Goal: Entertainment & Leisure: Consume media (video, audio)

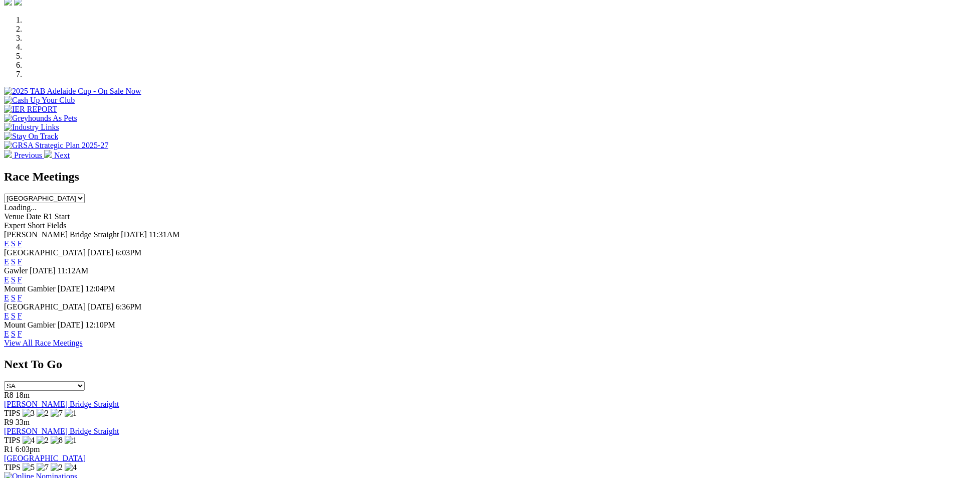
scroll to position [301, 0]
click at [85, 194] on select "[GEOGRAPHIC_DATA] [GEOGRAPHIC_DATA] [GEOGRAPHIC_DATA] [GEOGRAPHIC_DATA] [GEOGRA…" at bounding box center [44, 199] width 81 height 10
select select "QLD"
click at [85, 194] on select "[GEOGRAPHIC_DATA] [GEOGRAPHIC_DATA] [GEOGRAPHIC_DATA] [GEOGRAPHIC_DATA] [GEOGRA…" at bounding box center [44, 199] width 81 height 10
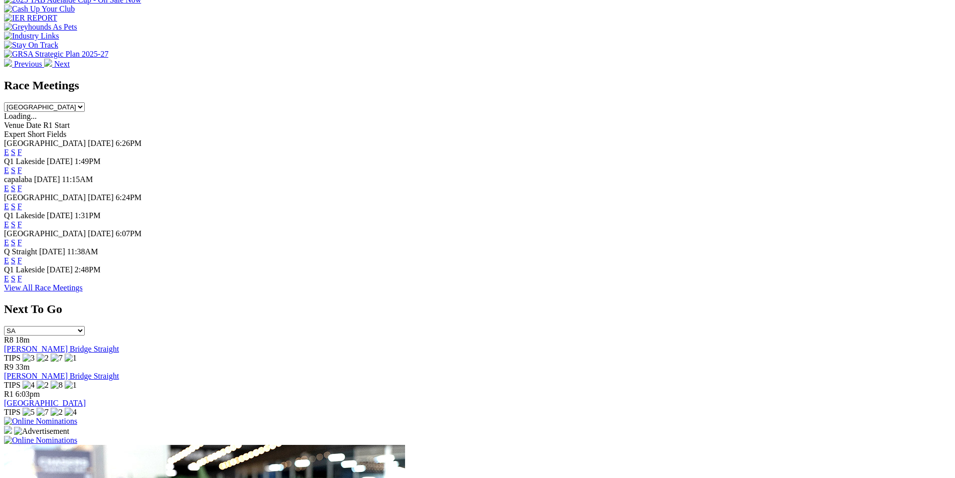
scroll to position [401, 0]
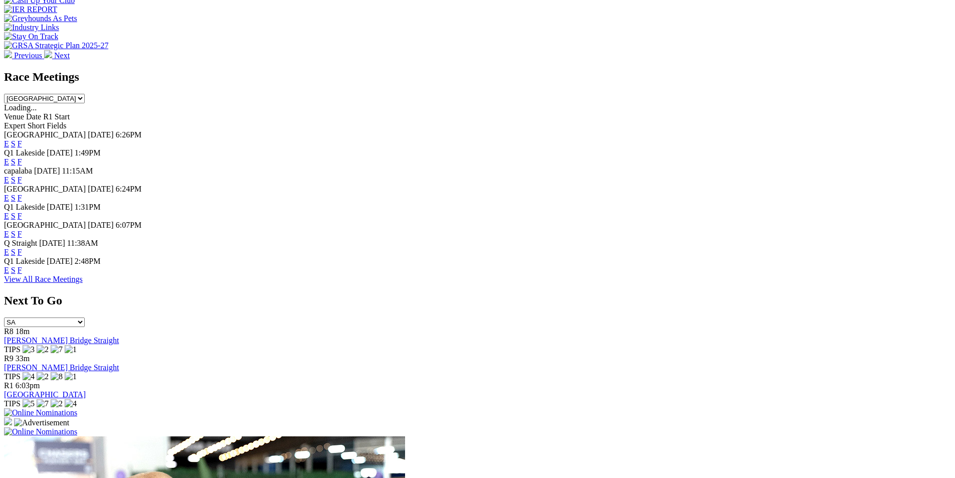
click at [22, 157] on link "F" at bounding box center [20, 161] width 5 height 9
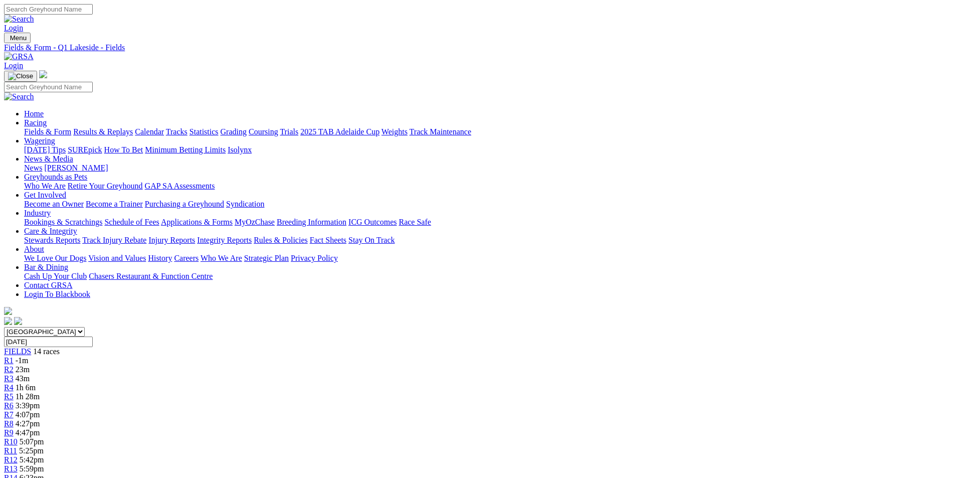
click at [542, 135] on link "CSV (Excel)" at bounding box center [521, 130] width 41 height 9
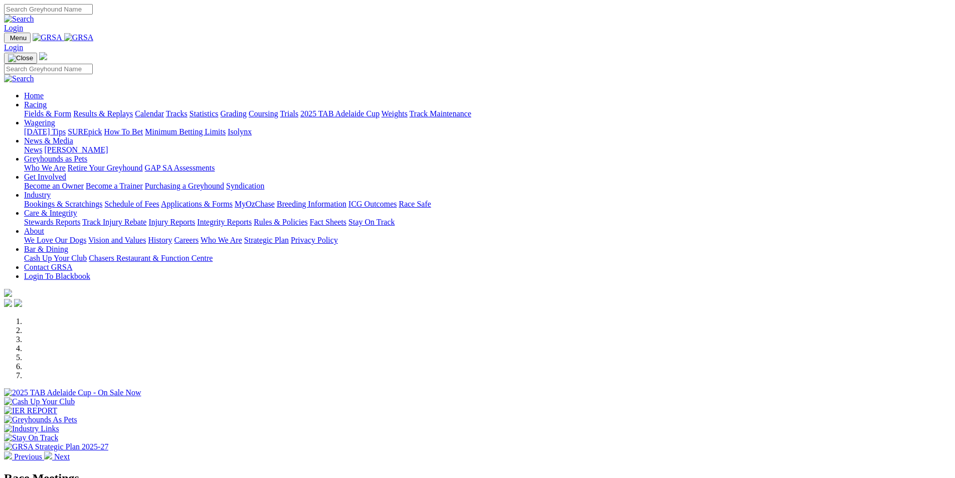
scroll to position [200, 0]
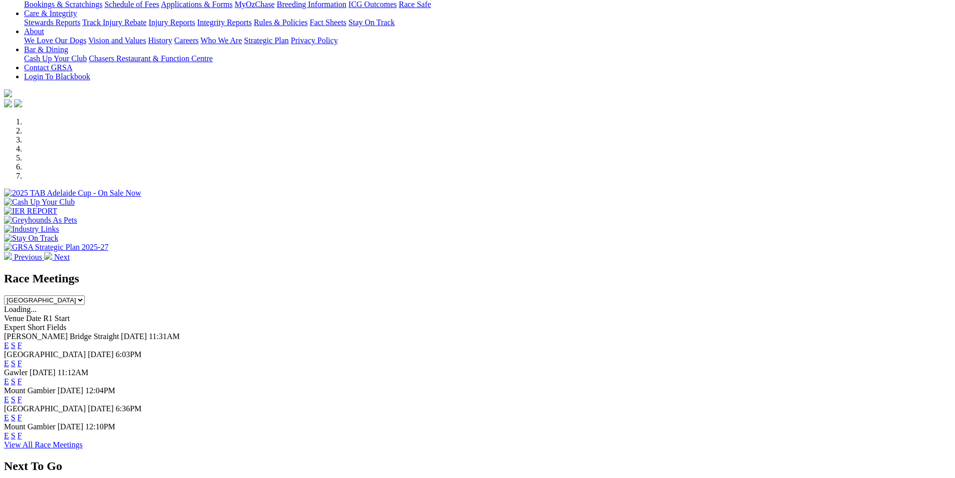
click at [85, 295] on select "South Australia New South Wales Northern Territory Queensland Tasmania Victoria…" at bounding box center [44, 300] width 81 height 10
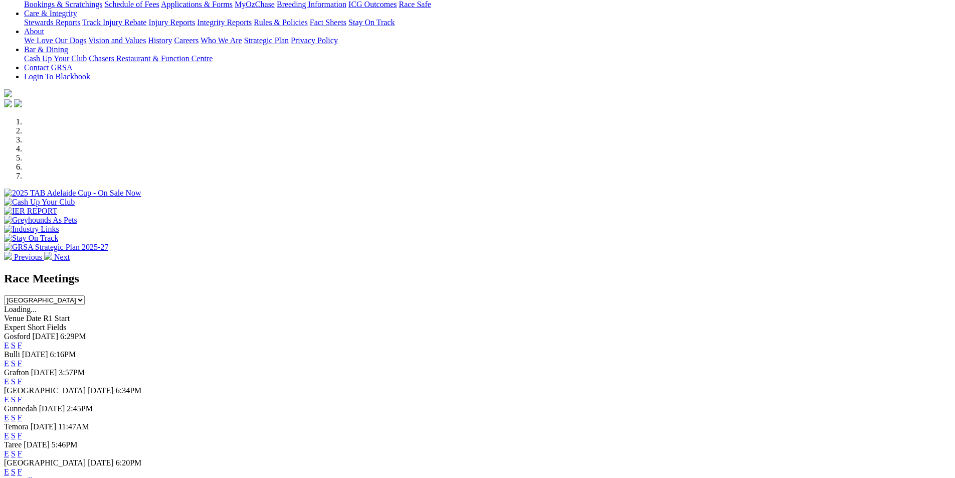
click at [85, 295] on select "South Australia New South Wales Northern Territory Queensland Tasmania Victoria…" at bounding box center [44, 300] width 81 height 10
select select "QLD"
click at [85, 295] on select "South Australia New South Wales Northern Territory Queensland Tasmania Victoria…" at bounding box center [44, 300] width 81 height 10
click at [9, 359] on link "E" at bounding box center [6, 363] width 5 height 9
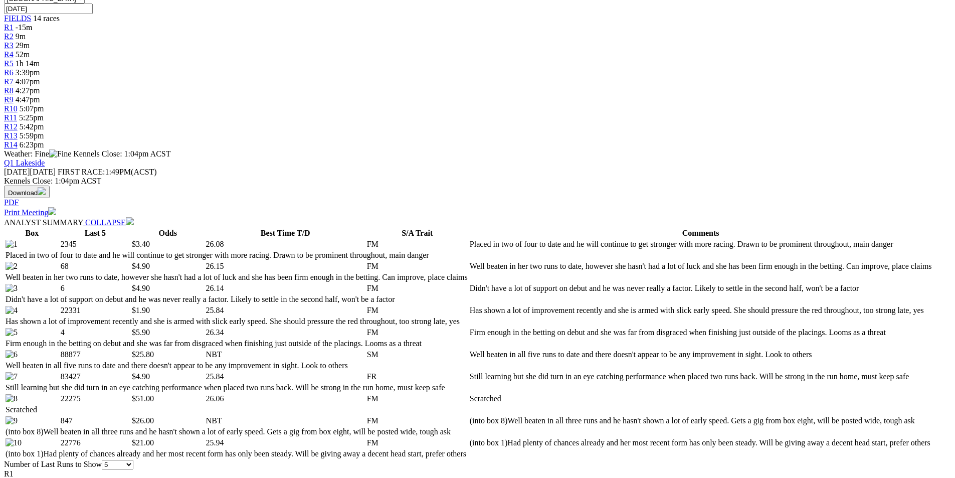
scroll to position [351, 0]
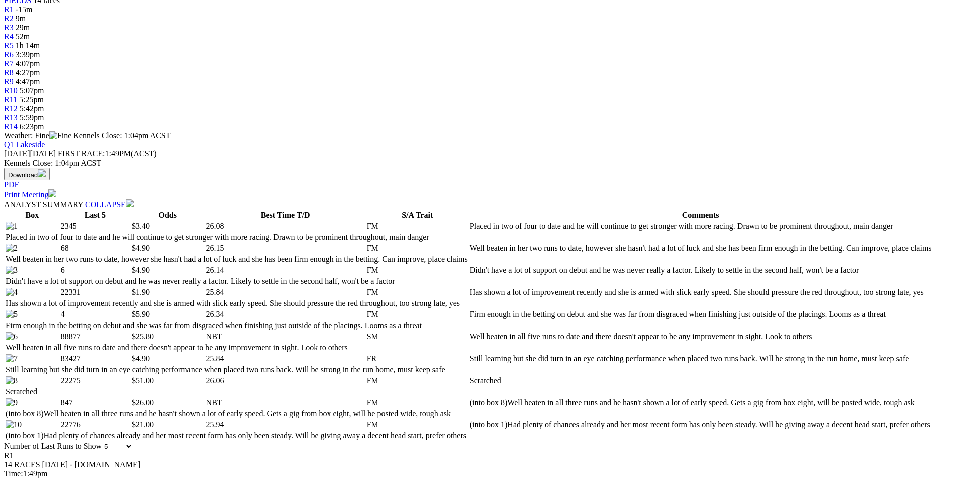
select select "10"
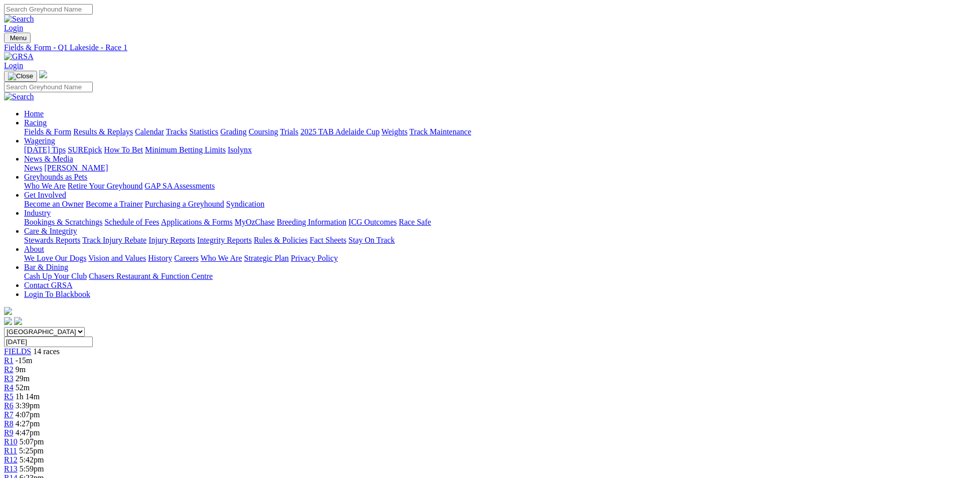
click at [14, 365] on link "R2" at bounding box center [9, 369] width 10 height 9
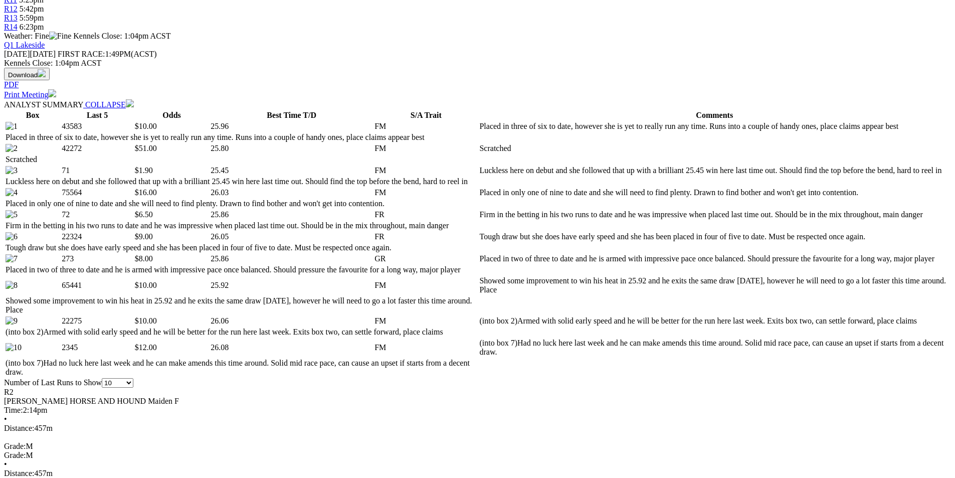
scroll to position [451, 0]
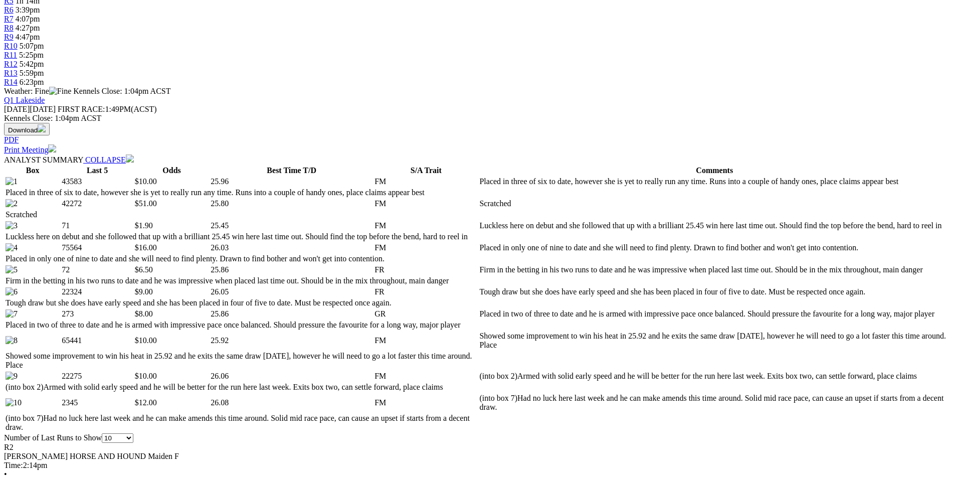
scroll to position [401, 0]
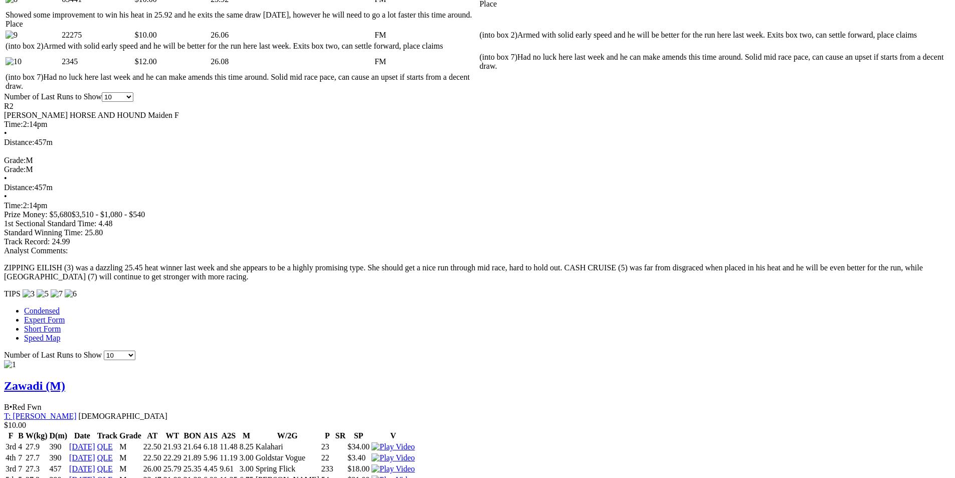
scroll to position [852, 0]
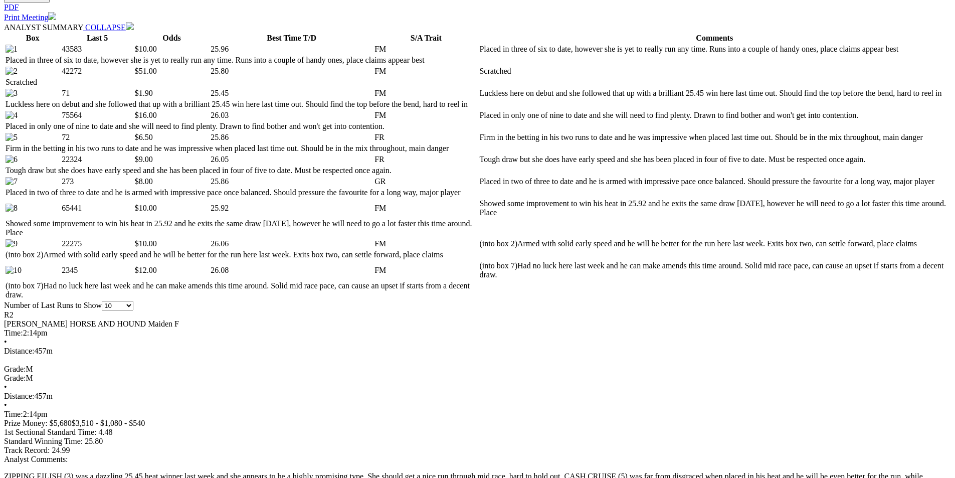
scroll to position [451, 0]
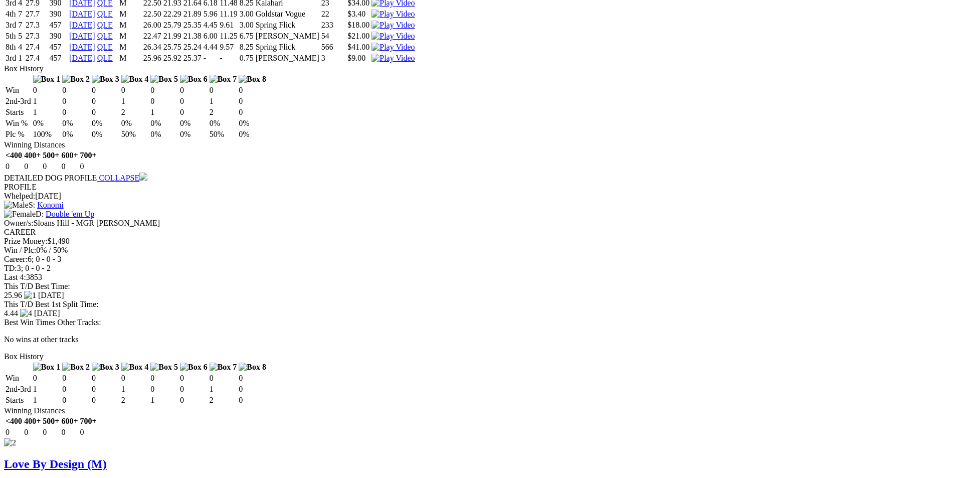
scroll to position [1203, 0]
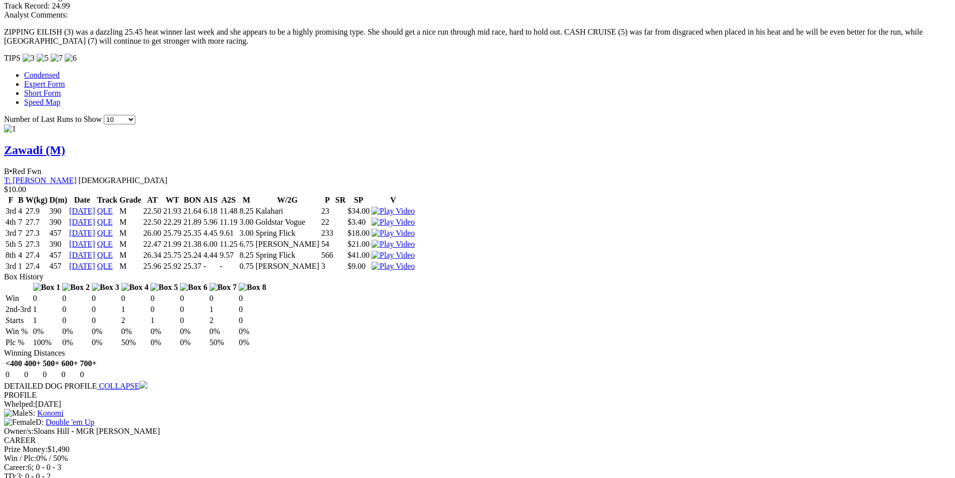
scroll to position [953, 0]
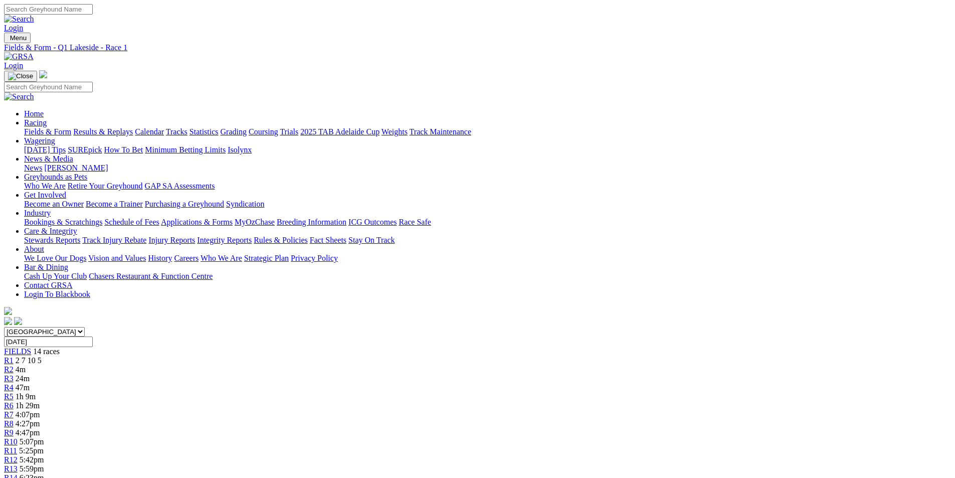
click at [14, 365] on span "R2" at bounding box center [9, 369] width 10 height 9
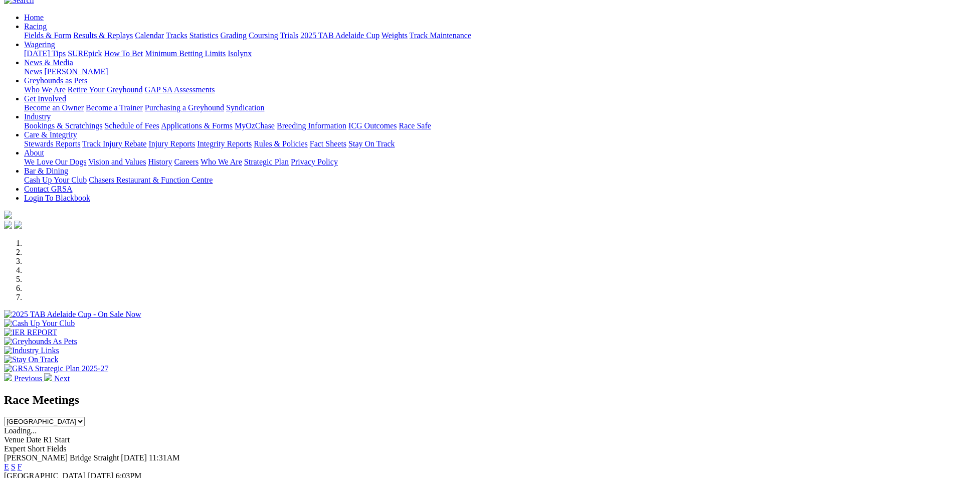
scroll to position [50, 0]
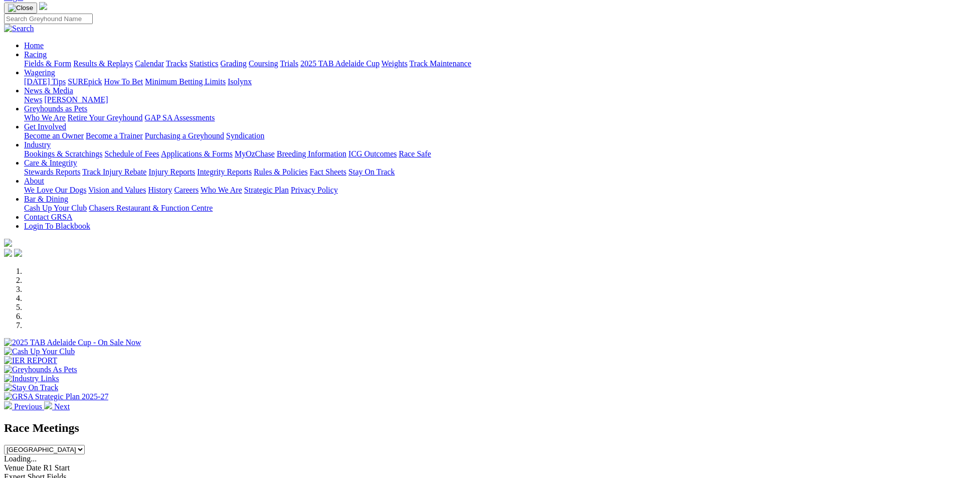
click at [85, 445] on select "[GEOGRAPHIC_DATA] [GEOGRAPHIC_DATA] [GEOGRAPHIC_DATA] [GEOGRAPHIC_DATA] [GEOGRA…" at bounding box center [44, 450] width 81 height 10
select select "QLD"
click at [85, 445] on select "[GEOGRAPHIC_DATA] [GEOGRAPHIC_DATA] [GEOGRAPHIC_DATA] [GEOGRAPHIC_DATA] [GEOGRA…" at bounding box center [44, 450] width 81 height 10
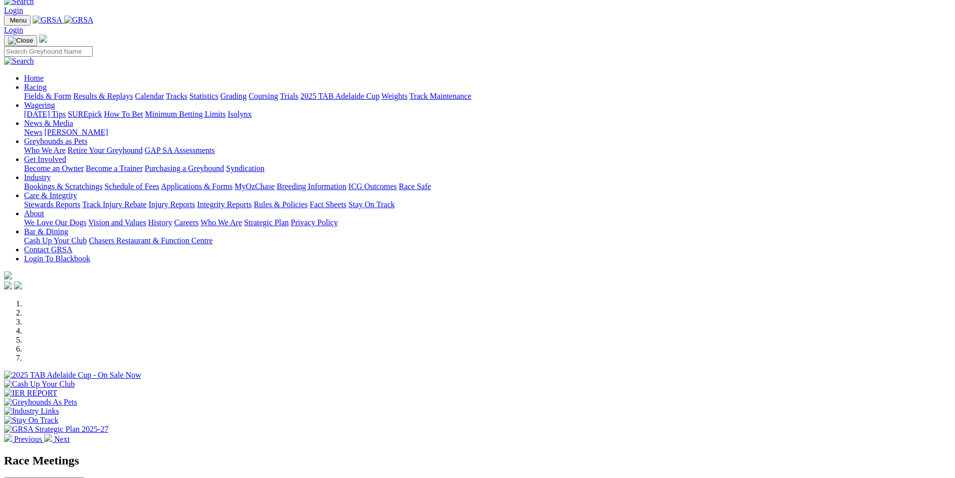
scroll to position [0, 0]
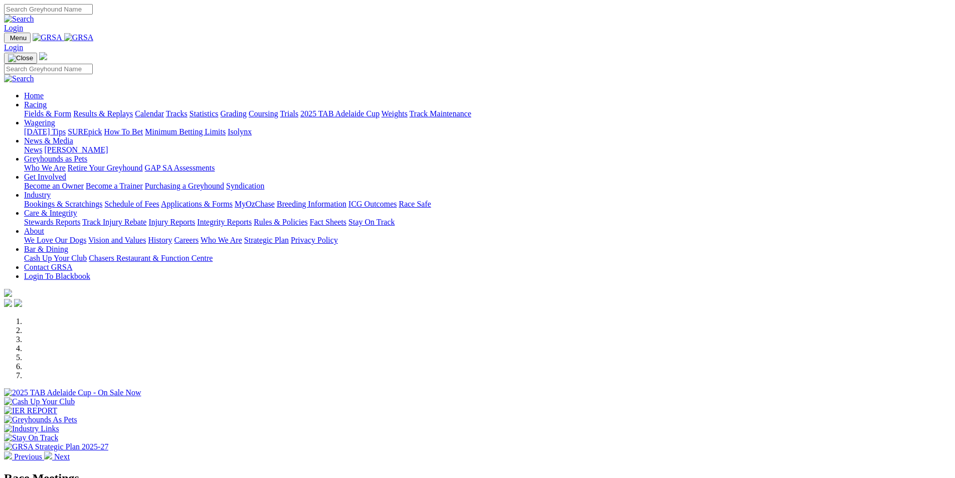
click at [133, 109] on link "Results & Replays" at bounding box center [103, 113] width 60 height 9
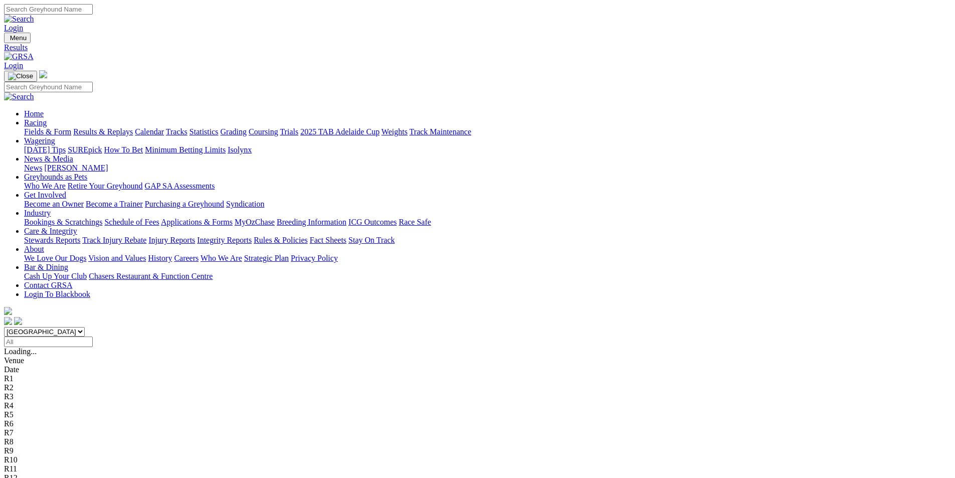
click at [85, 327] on select "South Australia New South Wales Northern Territory Queensland Tasmania Victoria…" at bounding box center [44, 332] width 81 height 10
select select "QLD"
click at [85, 327] on select "South Australia New South Wales Northern Territory Queensland Tasmania Victoria…" at bounding box center [44, 332] width 81 height 10
click at [71, 127] on link "Fields & Form" at bounding box center [47, 131] width 47 height 9
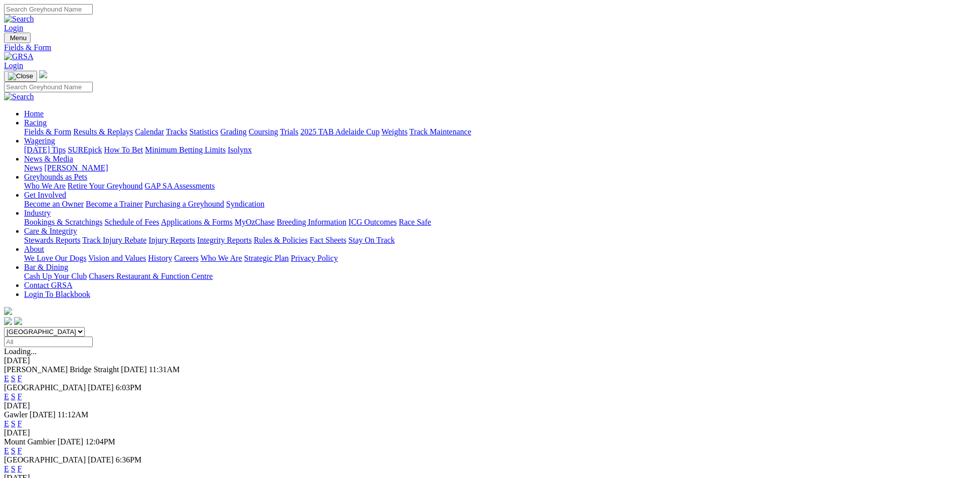
click at [85, 327] on select "[GEOGRAPHIC_DATA] [GEOGRAPHIC_DATA] [GEOGRAPHIC_DATA] [GEOGRAPHIC_DATA] [GEOGRA…" at bounding box center [44, 332] width 81 height 10
select select "QLD"
click at [85, 327] on select "[GEOGRAPHIC_DATA] [GEOGRAPHIC_DATA] [GEOGRAPHIC_DATA] [GEOGRAPHIC_DATA] [GEOGRA…" at bounding box center [44, 332] width 81 height 10
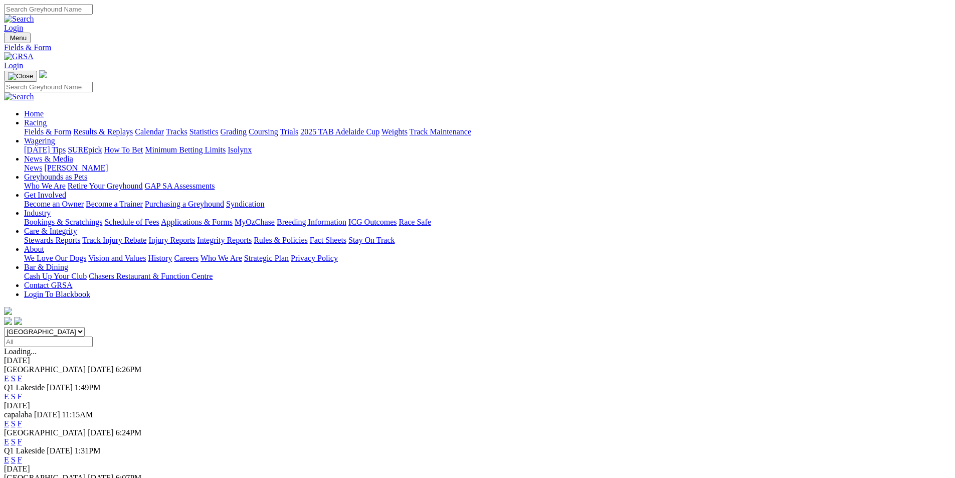
click at [9, 392] on link "E" at bounding box center [6, 396] width 5 height 9
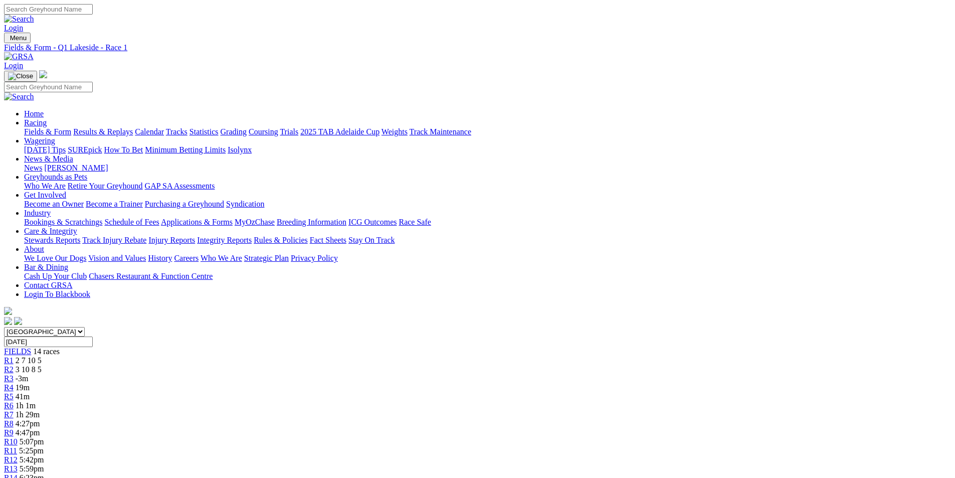
click at [14, 383] on link "R4" at bounding box center [9, 387] width 10 height 9
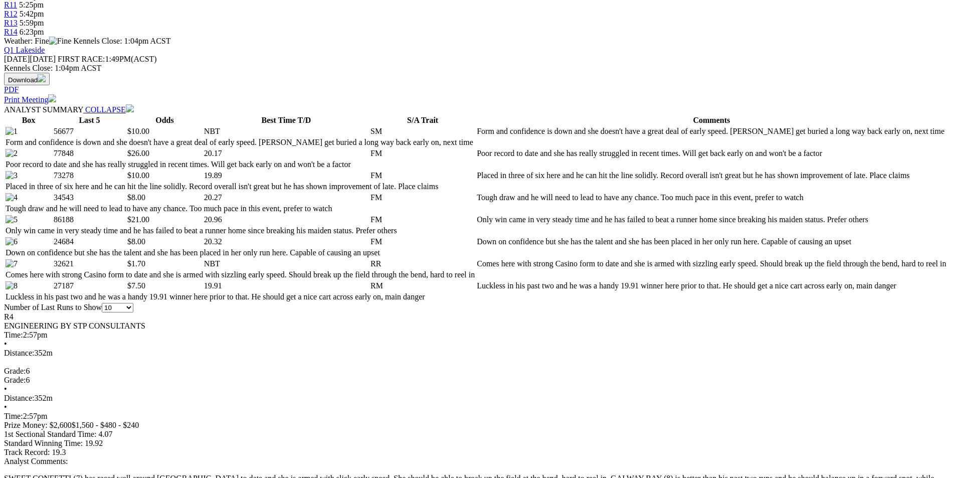
scroll to position [451, 0]
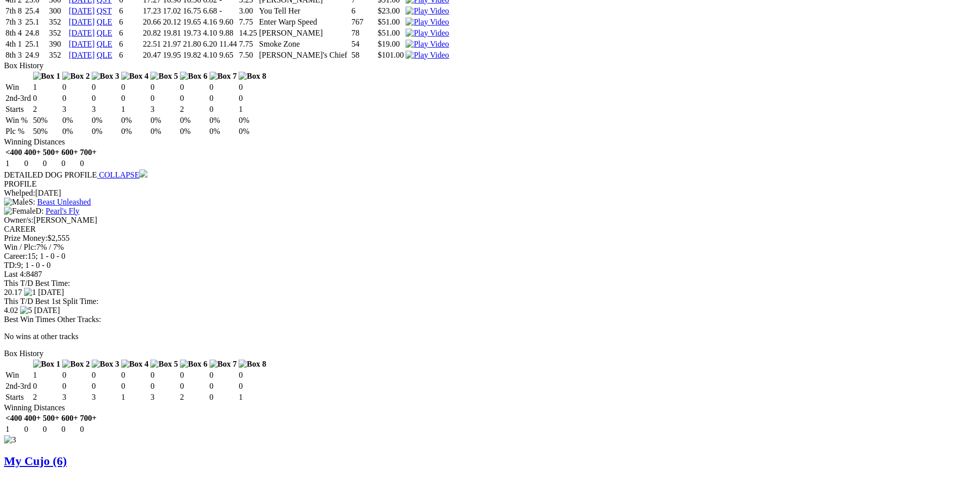
scroll to position [1705, 0]
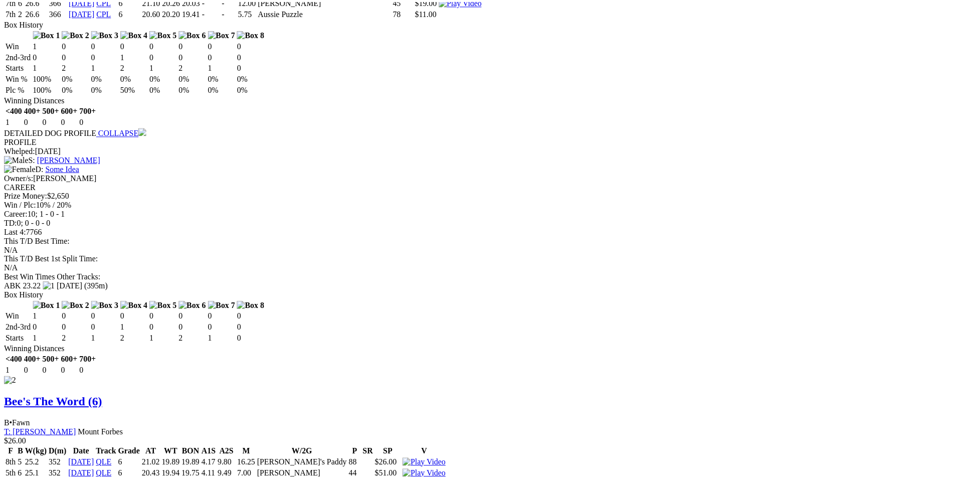
scroll to position [1203, 0]
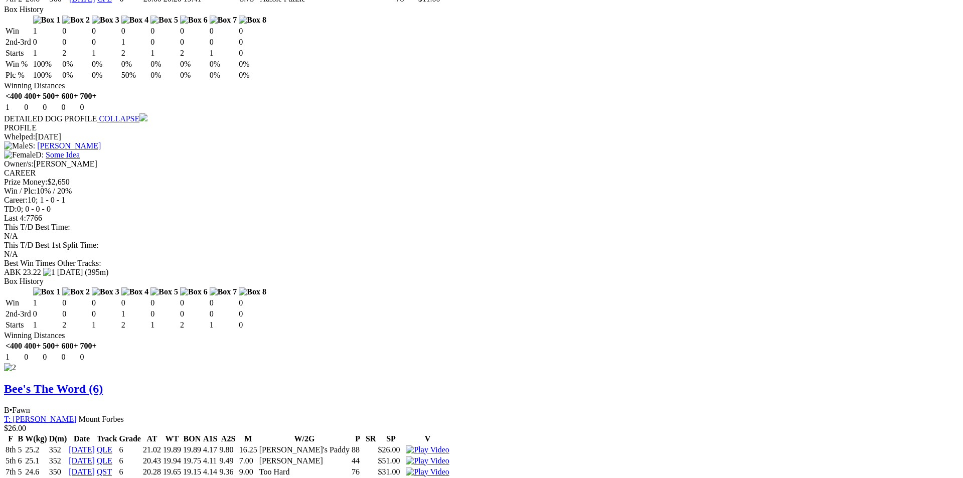
drag, startPoint x: 584, startPoint y: 200, endPoint x: 584, endPoint y: 242, distance: 42.1
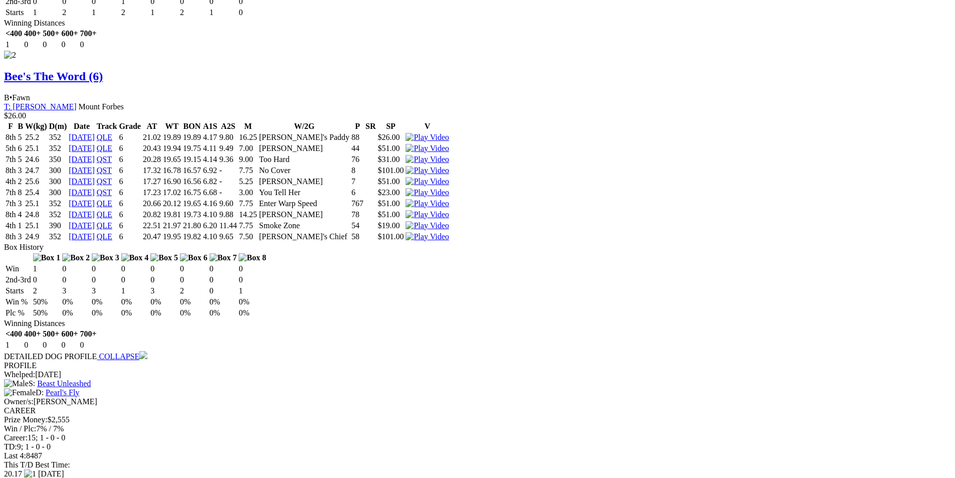
scroll to position [1604, 0]
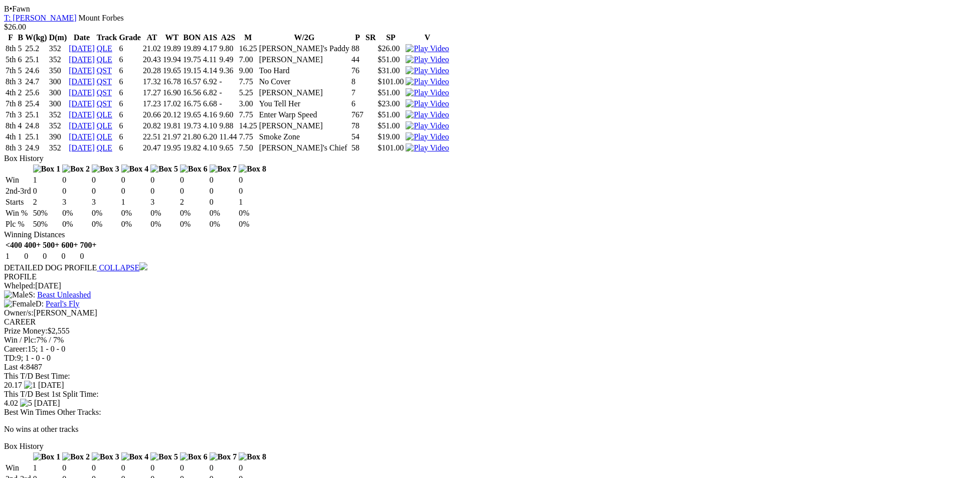
drag, startPoint x: 585, startPoint y: 199, endPoint x: 585, endPoint y: 242, distance: 43.1
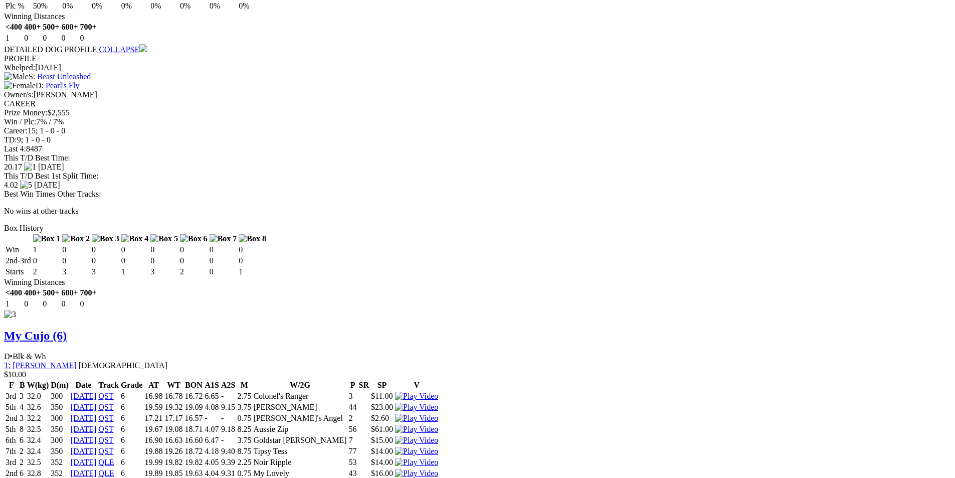
scroll to position [1805, 0]
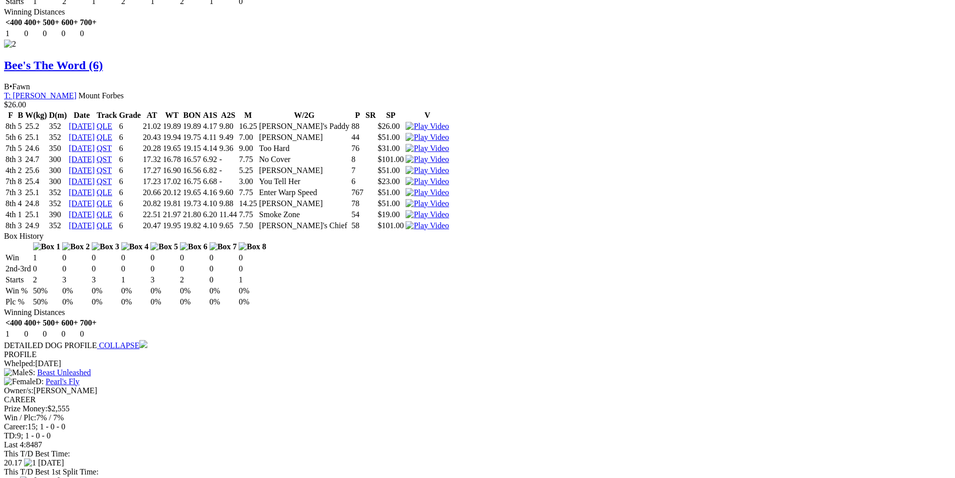
scroll to position [1504, 0]
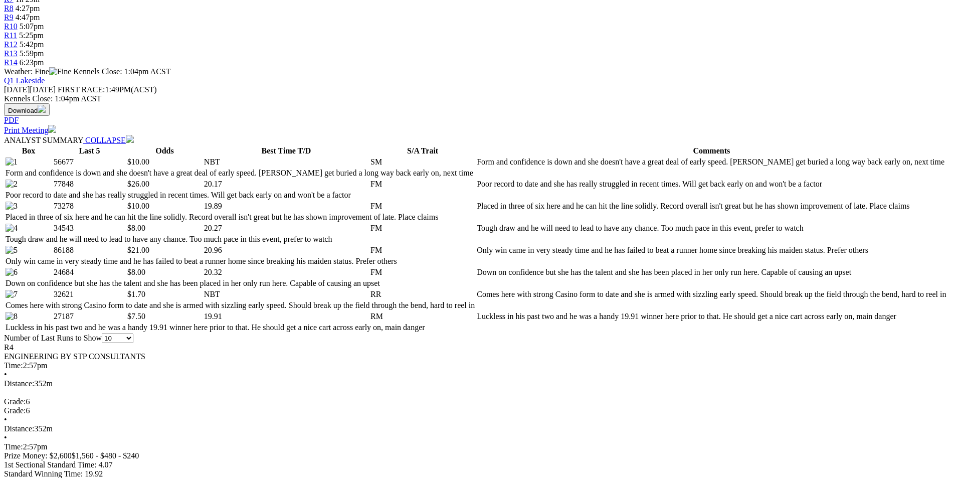
scroll to position [401, 0]
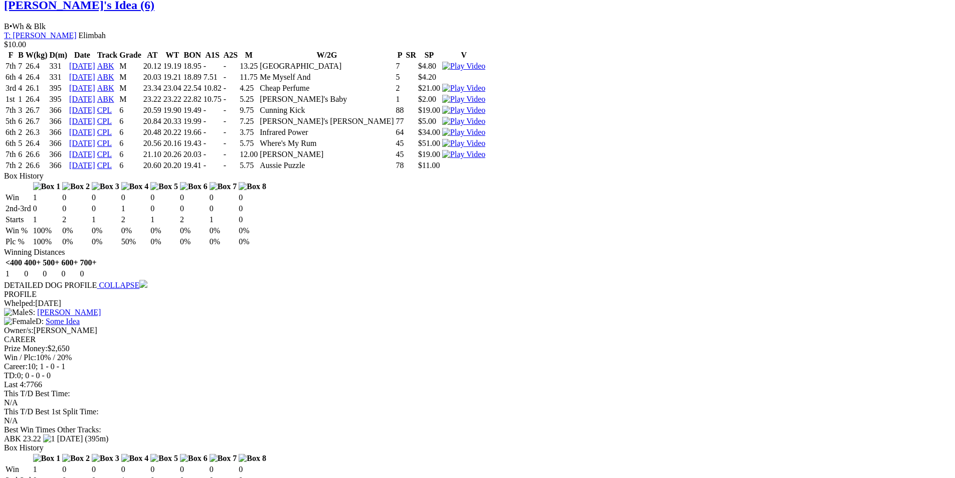
scroll to position [1053, 0]
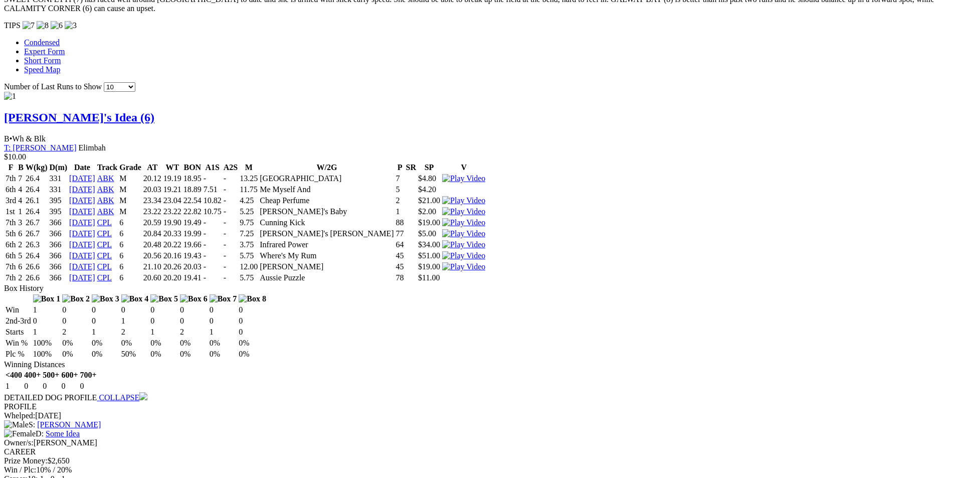
scroll to position [902, 0]
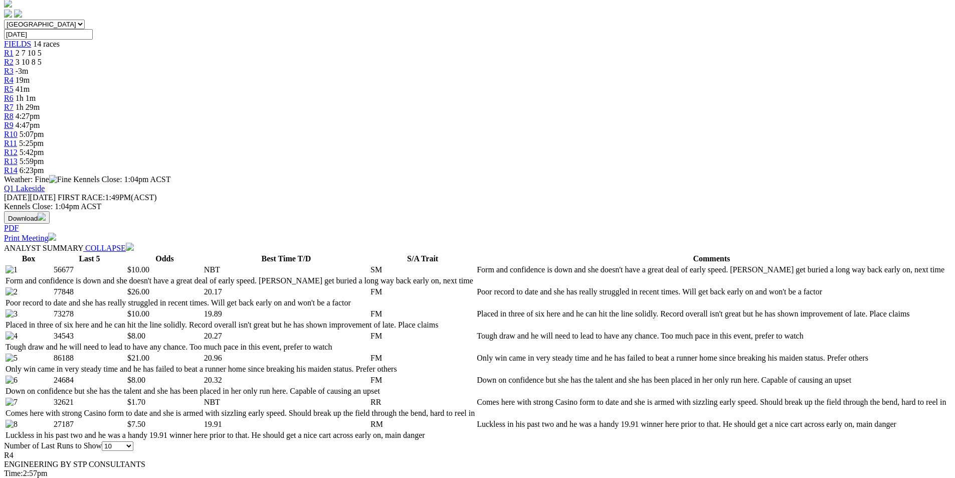
scroll to position [0, 0]
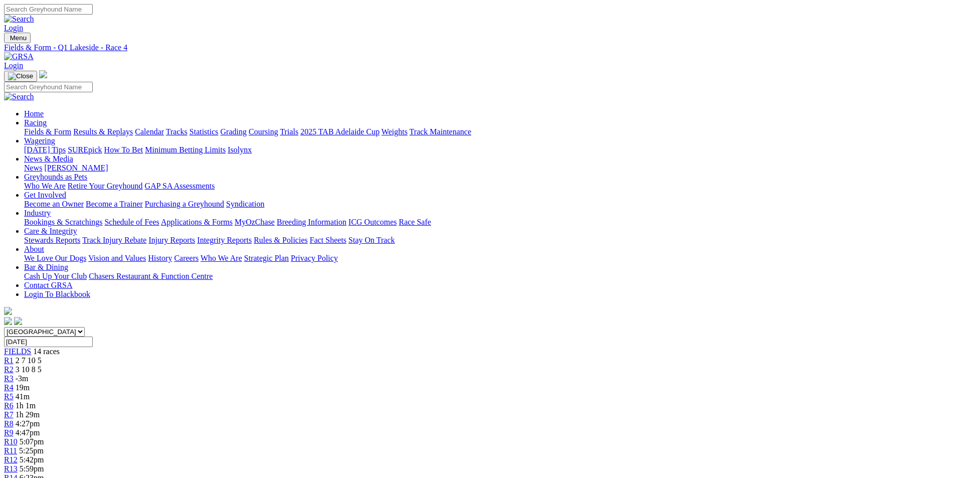
click at [14, 392] on span "R5" at bounding box center [9, 396] width 10 height 9
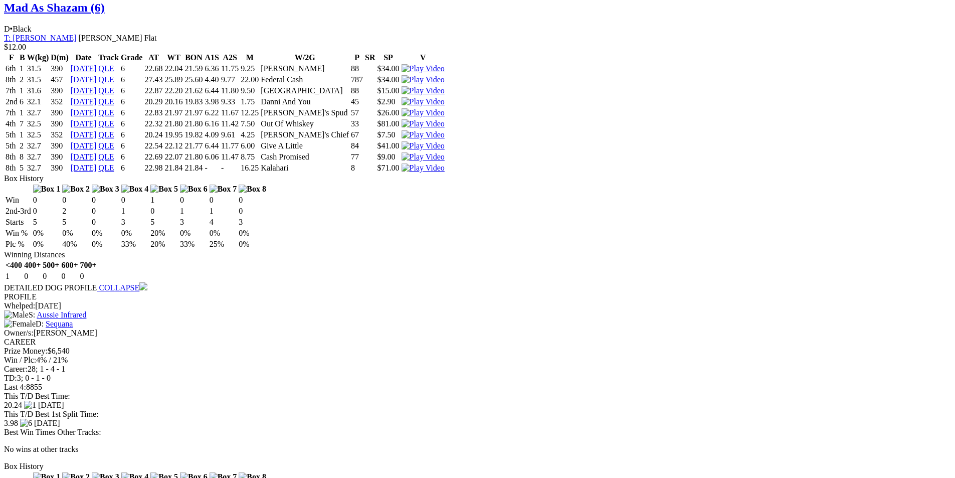
scroll to position [1053, 0]
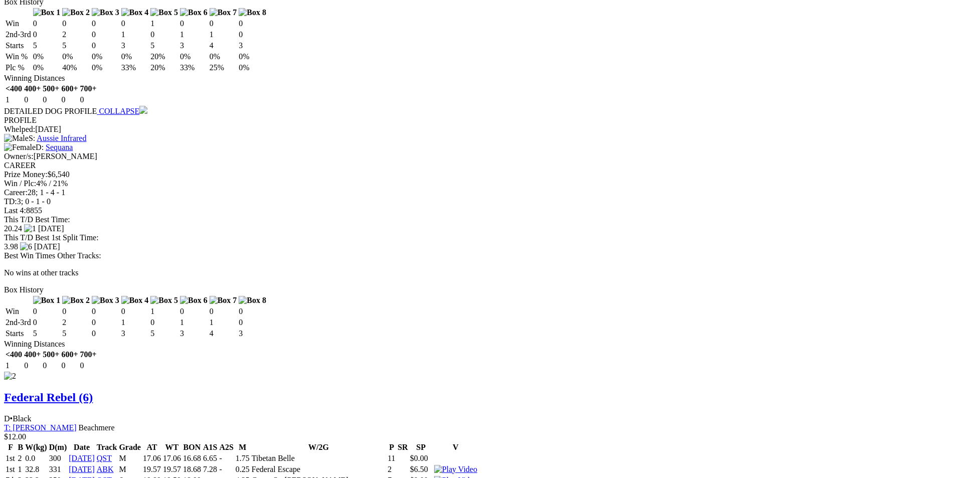
scroll to position [1253, 0]
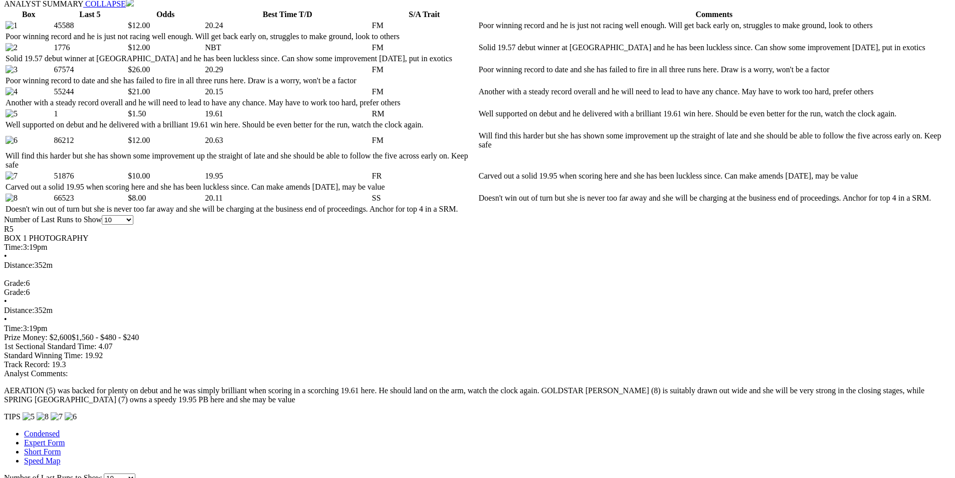
scroll to position [602, 0]
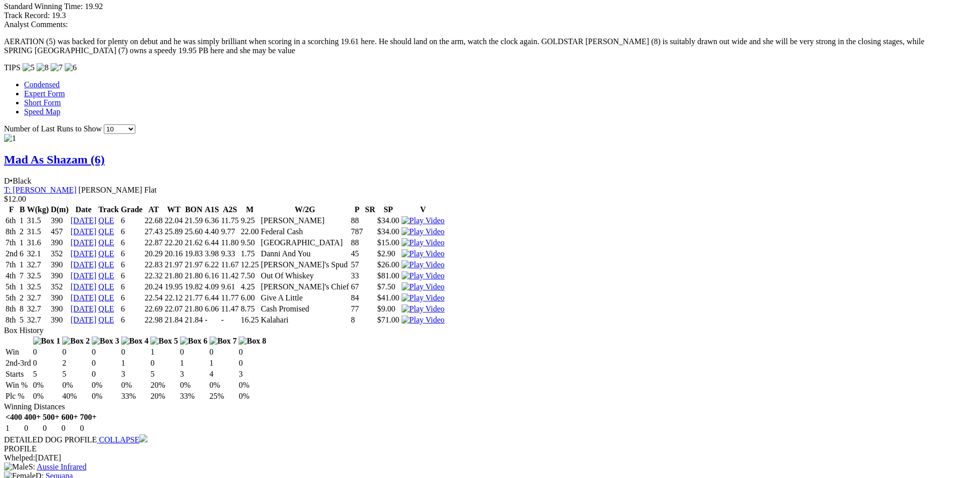
scroll to position [902, 0]
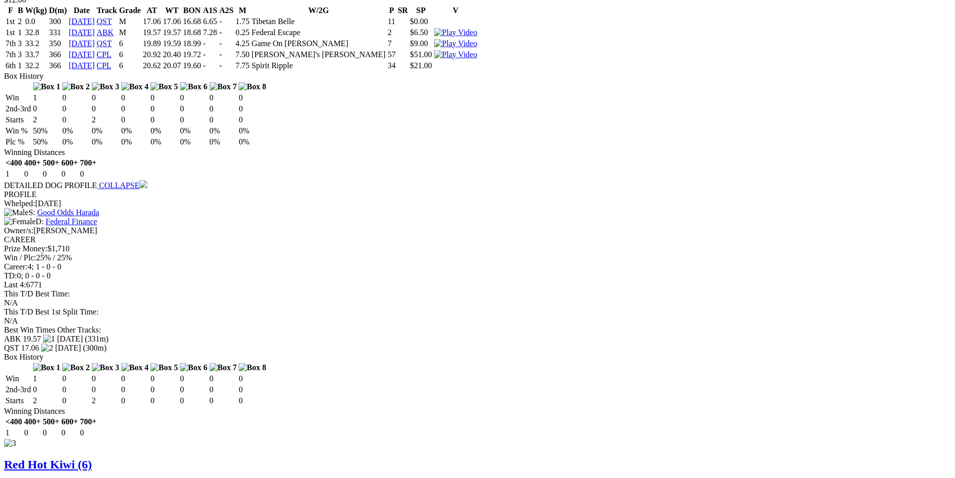
scroll to position [1716, 0]
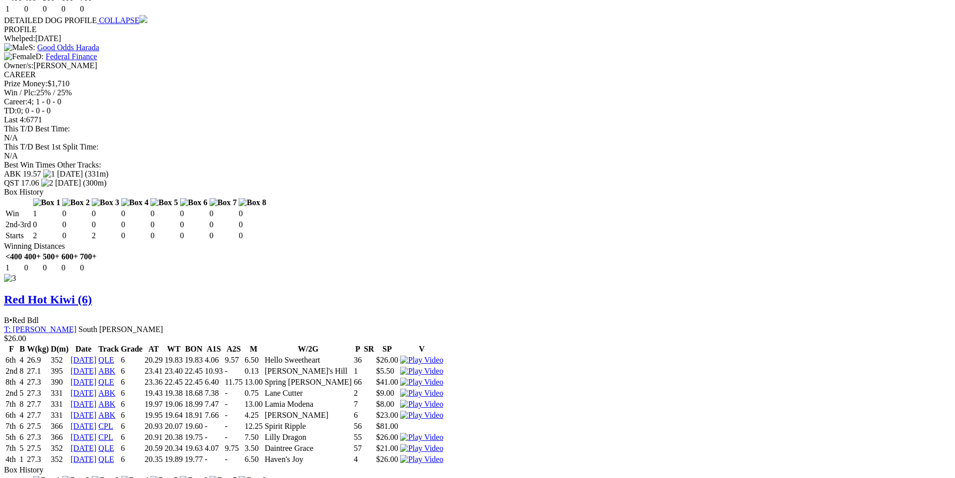
scroll to position [1866, 0]
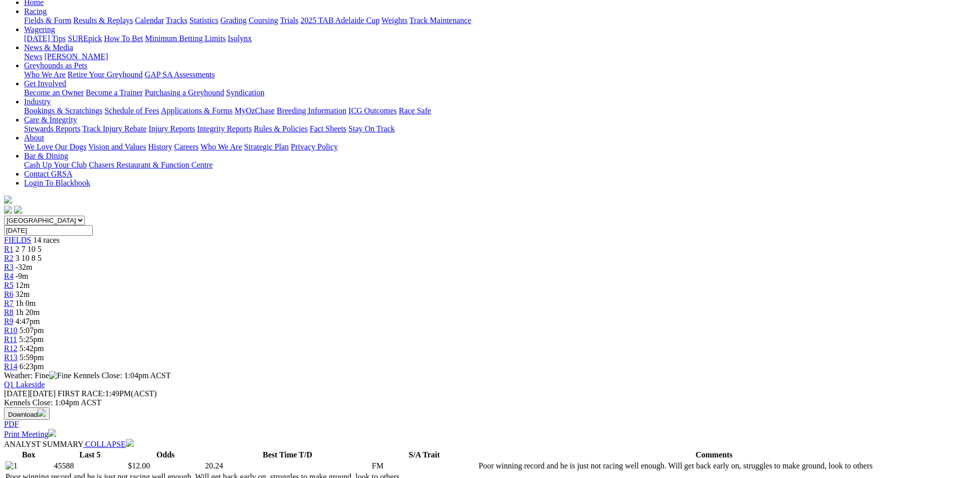
scroll to position [0, 0]
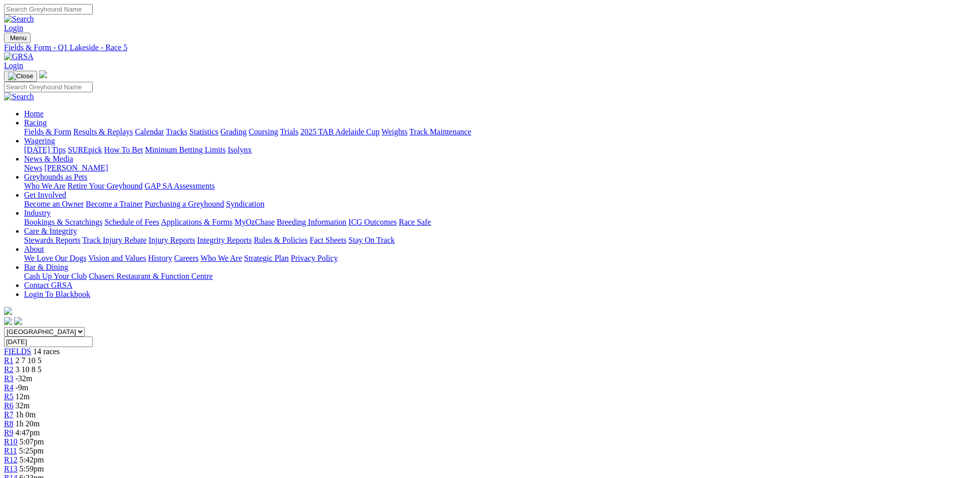
click at [429, 401] on div "R6 32m" at bounding box center [477, 405] width 947 height 9
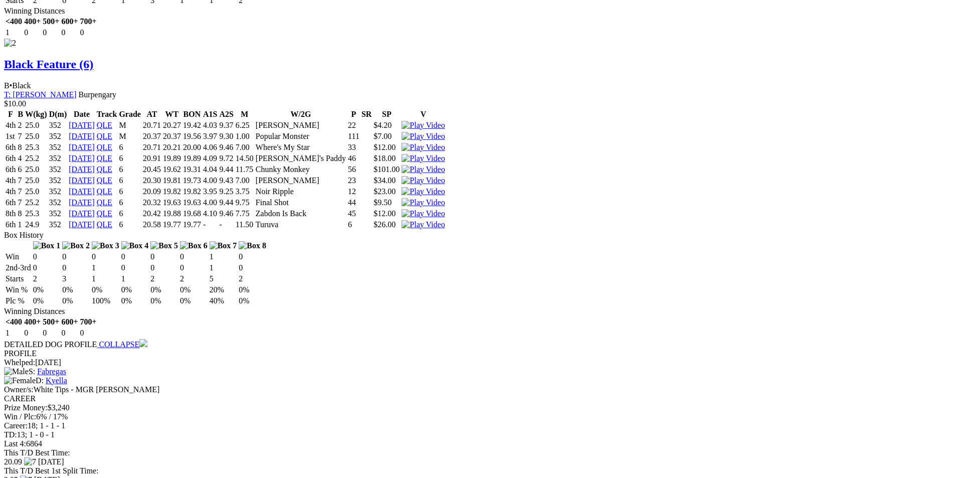
scroll to position [1504, 0]
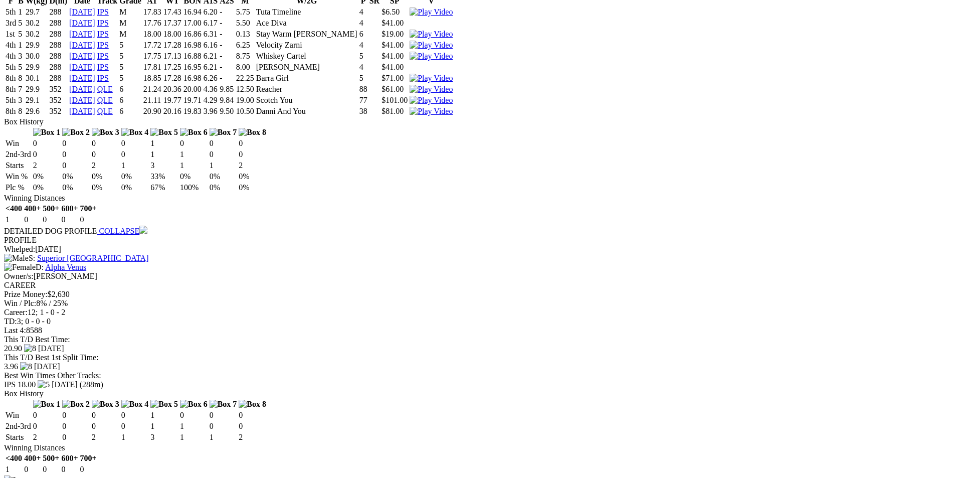
scroll to position [1103, 0]
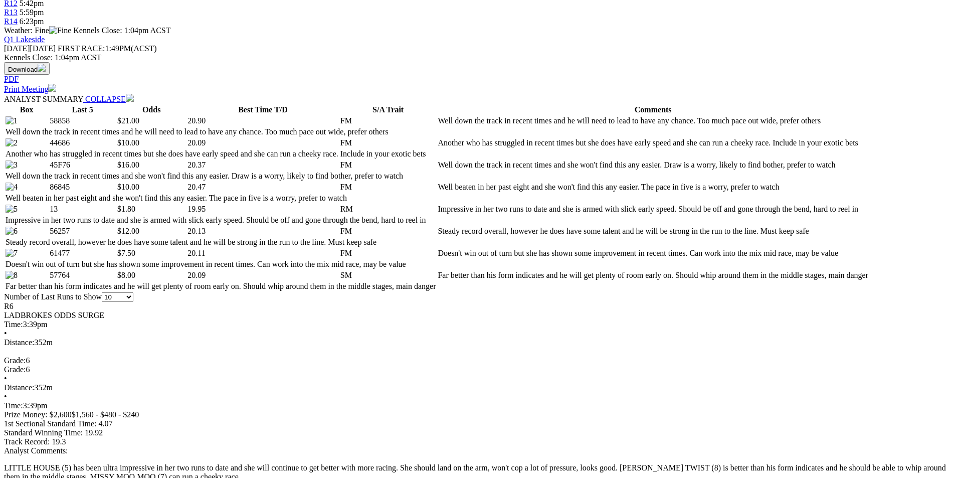
scroll to position [501, 0]
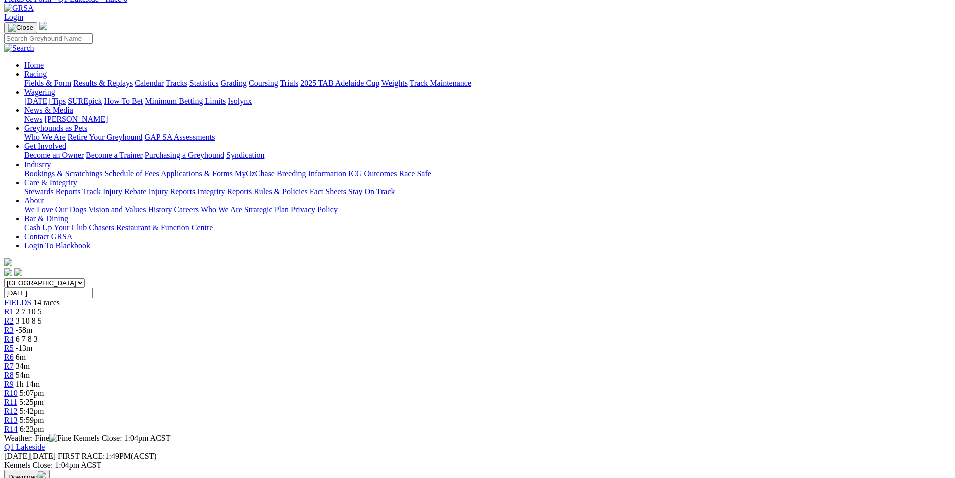
scroll to position [0, 0]
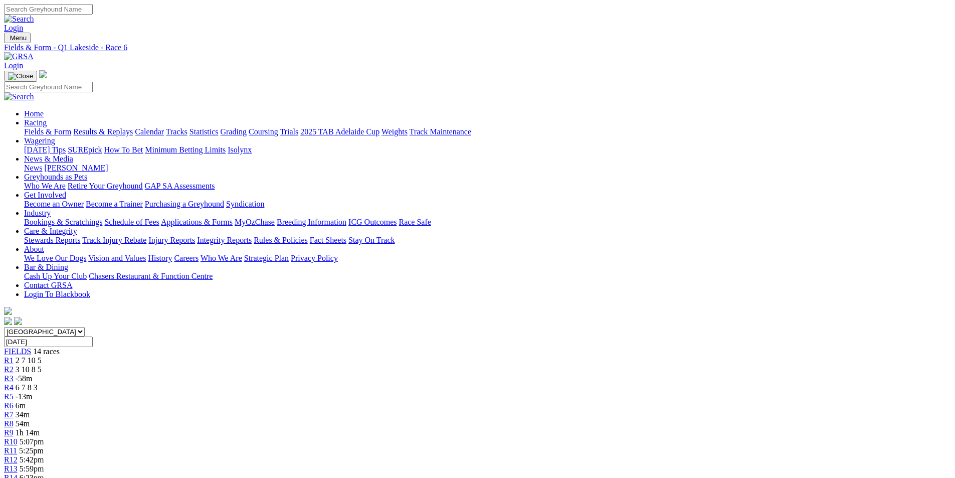
click at [14, 410] on link "R7" at bounding box center [9, 414] width 10 height 9
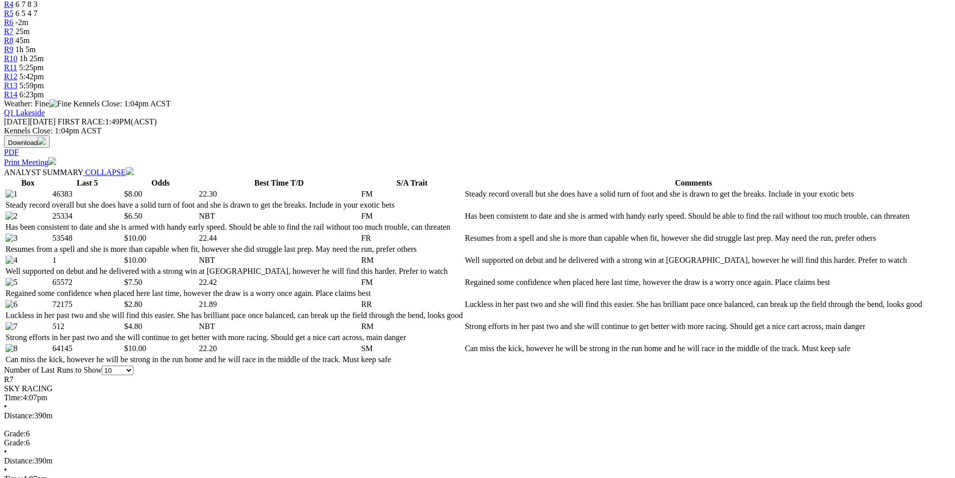
scroll to position [401, 0]
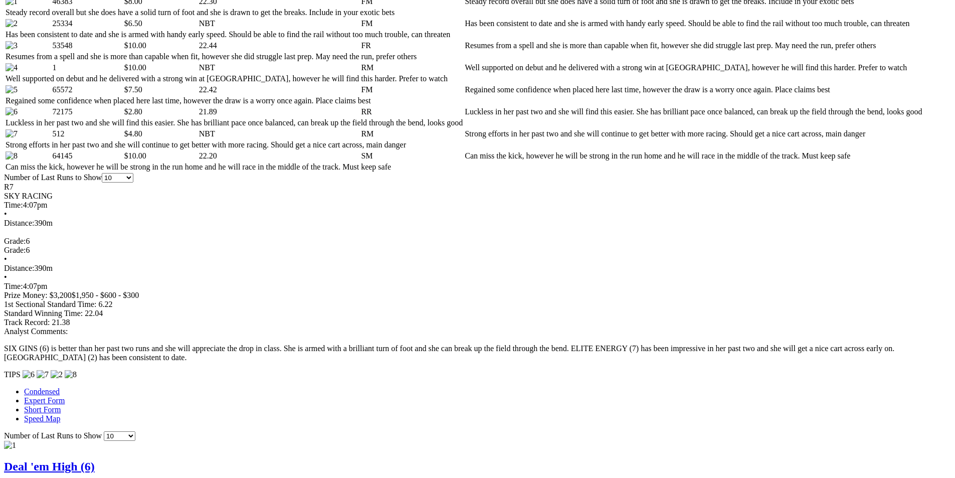
scroll to position [602, 0]
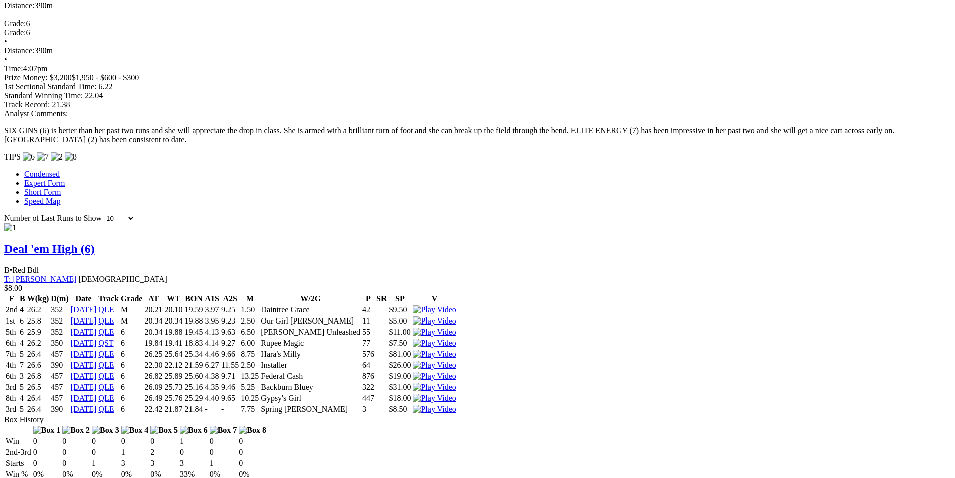
scroll to position [802, 0]
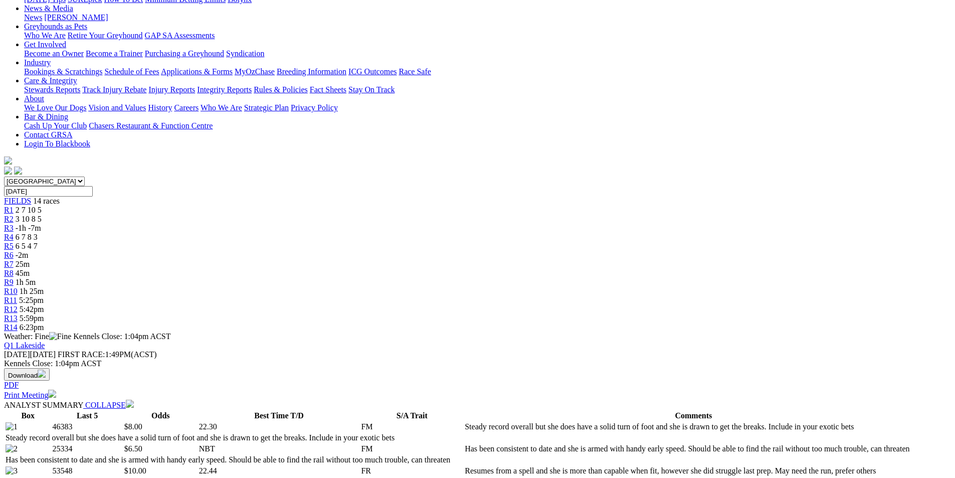
scroll to position [0, 0]
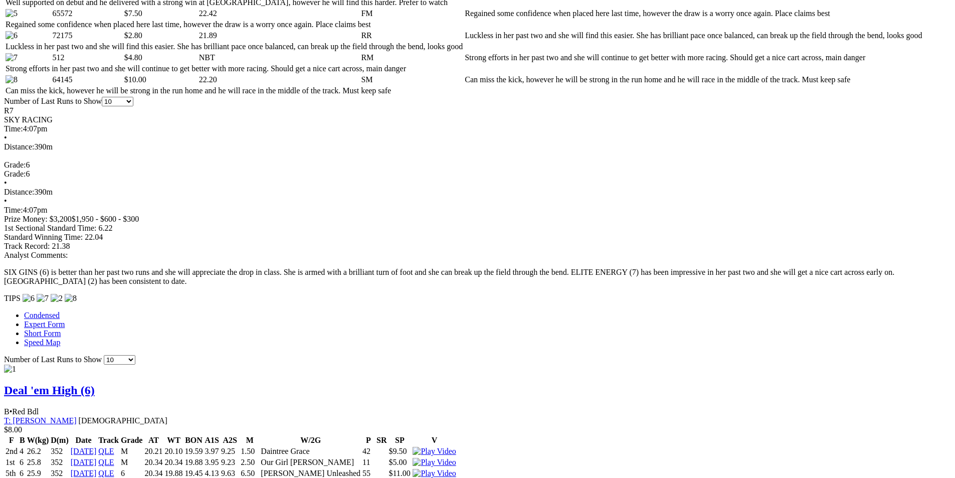
scroll to position [802, 0]
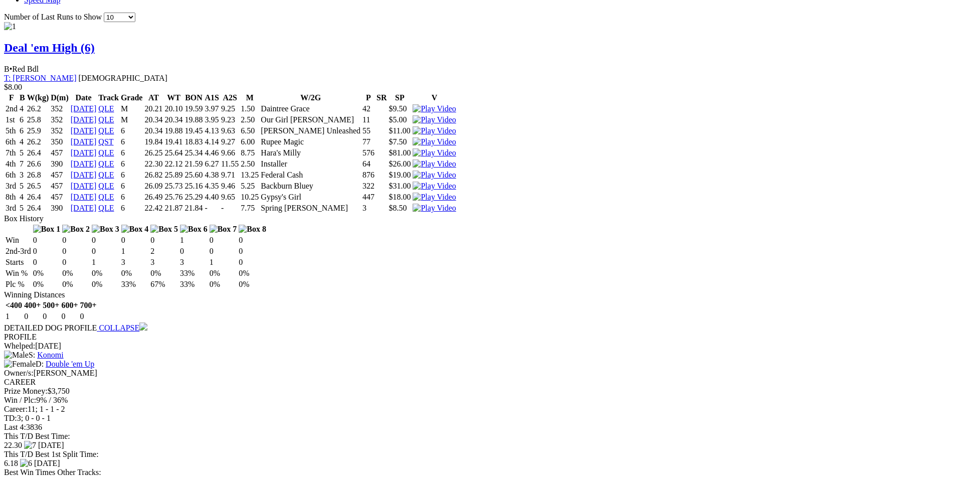
scroll to position [1003, 0]
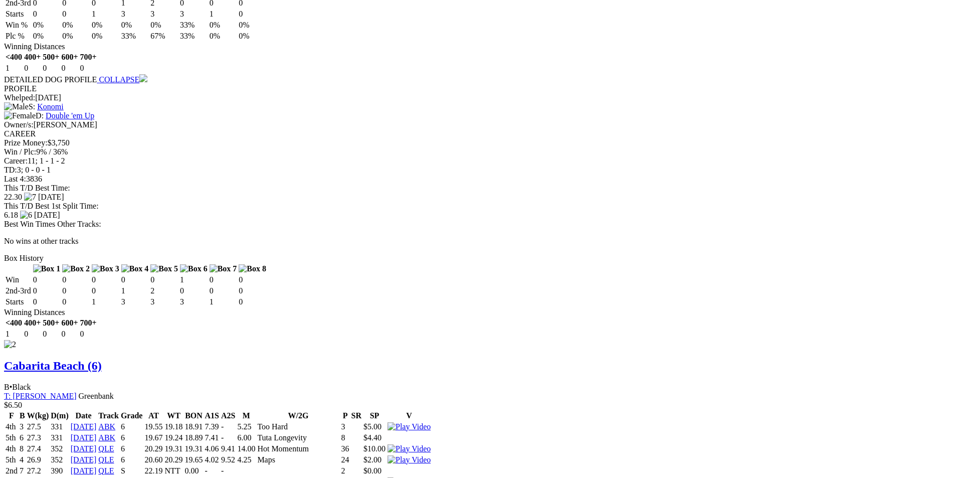
scroll to position [1303, 0]
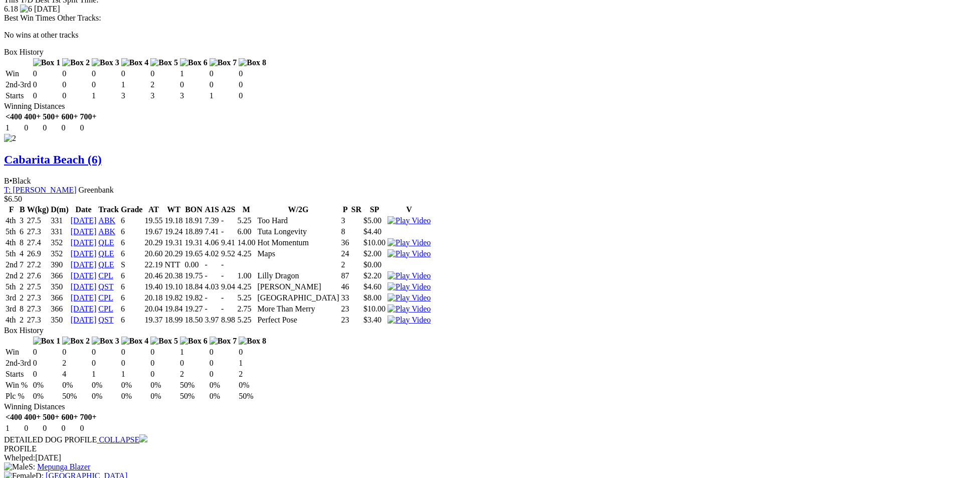
scroll to position [1454, 0]
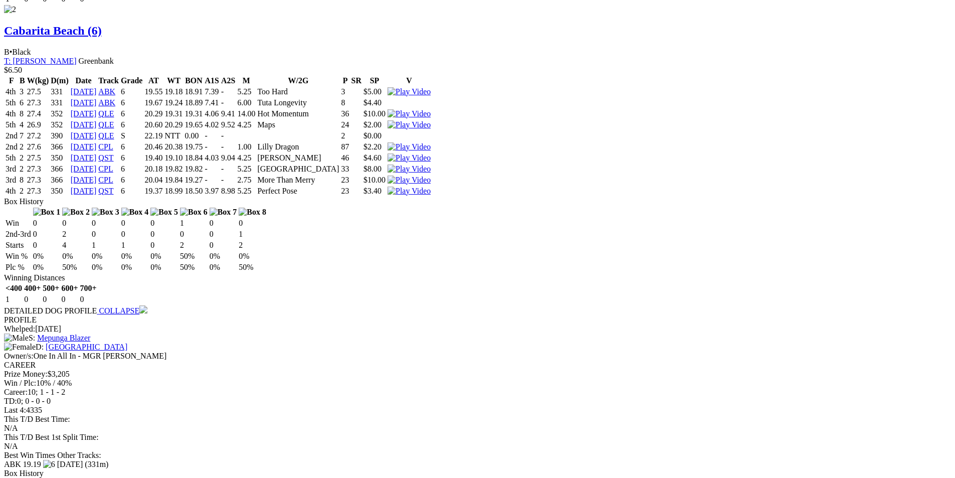
scroll to position [1604, 0]
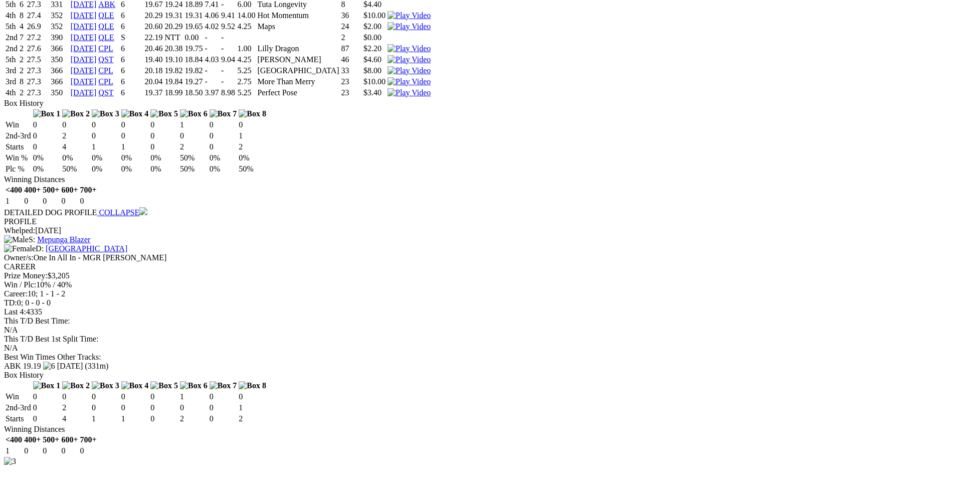
scroll to position [1805, 0]
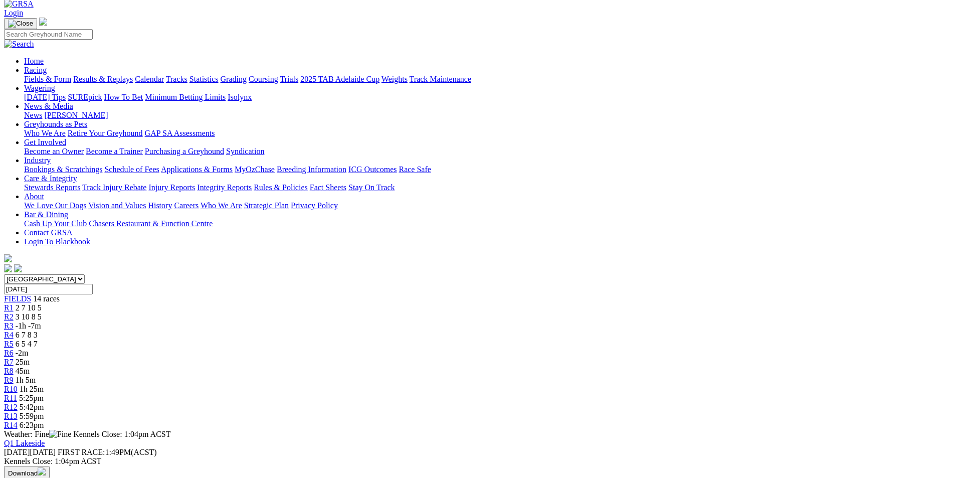
scroll to position [0, 0]
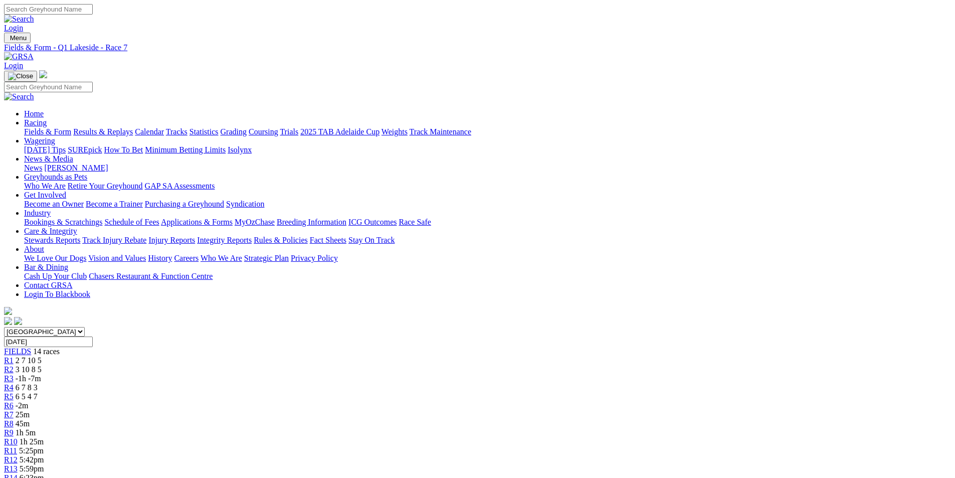
click at [14, 419] on link "R8" at bounding box center [9, 423] width 10 height 9
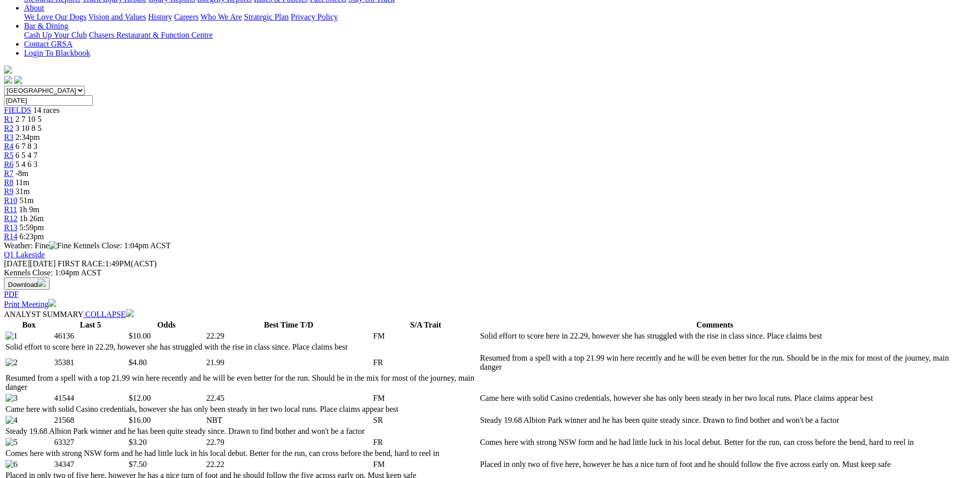
scroll to position [401, 0]
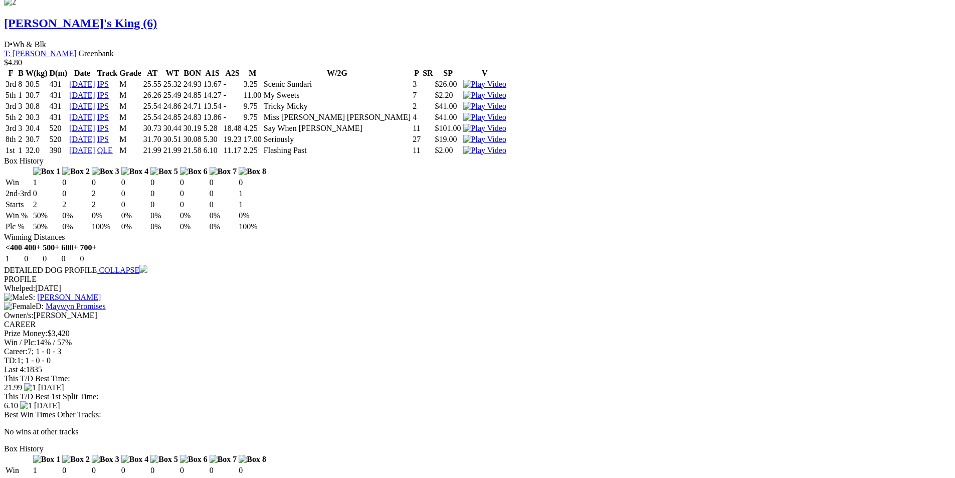
scroll to position [1554, 0]
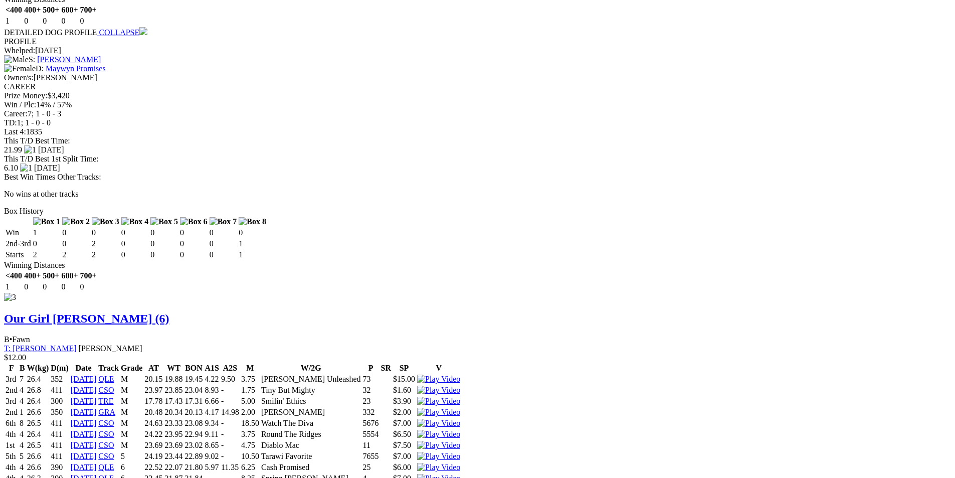
scroll to position [1805, 0]
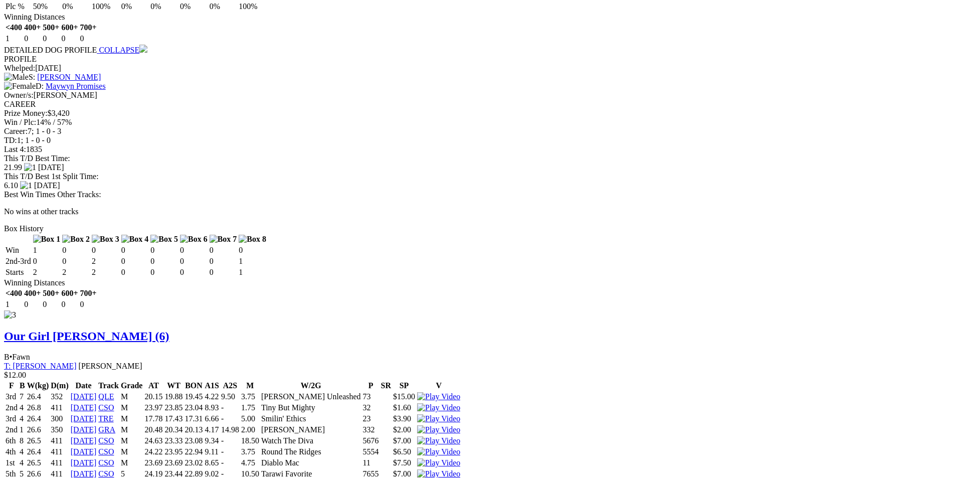
scroll to position [1755, 0]
